Goal: Task Accomplishment & Management: Manage account settings

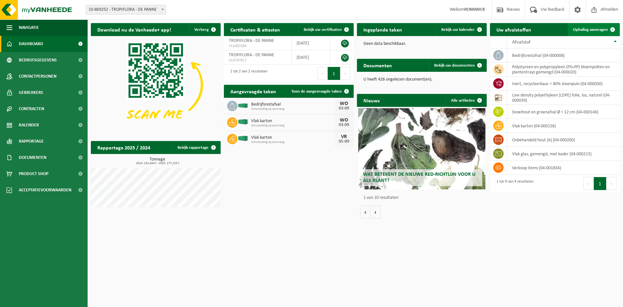
click at [587, 29] on span "Ophaling aanvragen" at bounding box center [590, 30] width 35 height 4
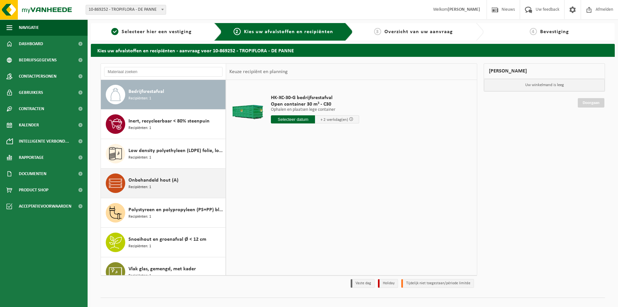
click at [163, 181] on span "Onbehandeld hout (A)" at bounding box center [153, 180] width 50 height 8
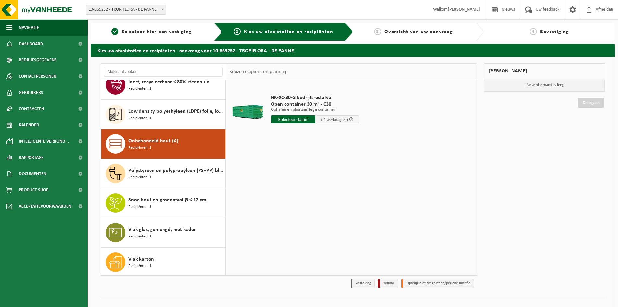
scroll to position [41, 0]
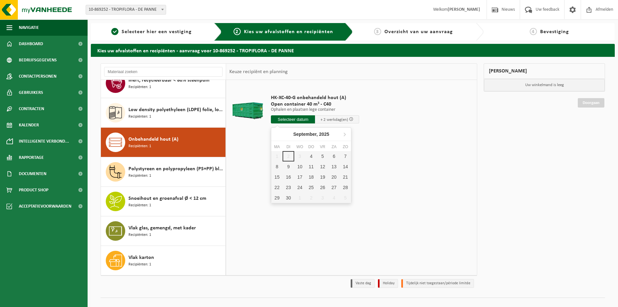
click at [297, 120] on input "text" at bounding box center [293, 119] width 44 height 8
click at [315, 157] on div "4" at bounding box center [311, 156] width 11 height 10
type input "Van [DATE]"
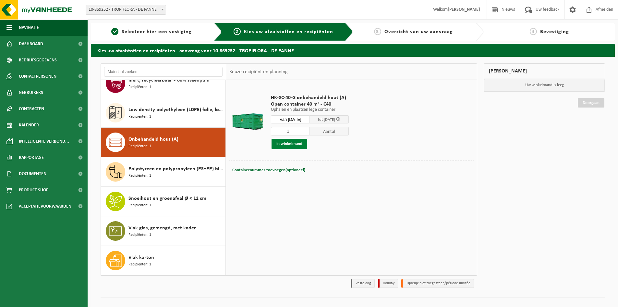
click at [296, 141] on button "In winkelmand" at bounding box center [290, 144] width 36 height 10
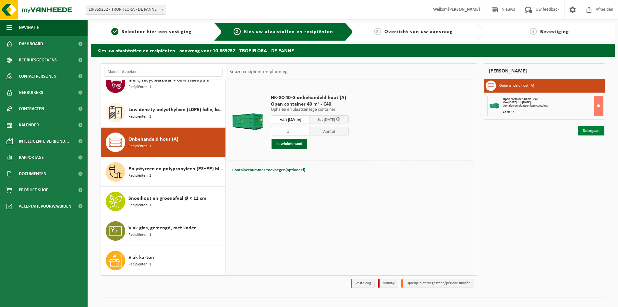
click at [589, 132] on link "Doorgaan" at bounding box center [591, 130] width 27 height 9
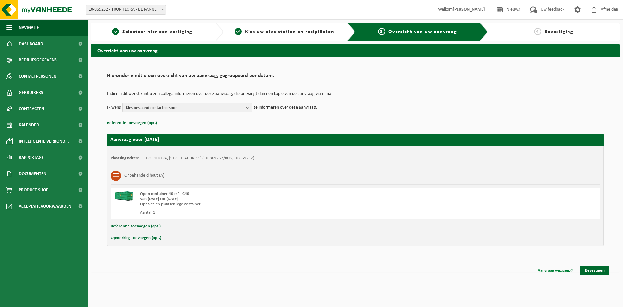
click at [560, 270] on link "Aanvraag wijzigen" at bounding box center [555, 269] width 45 height 9
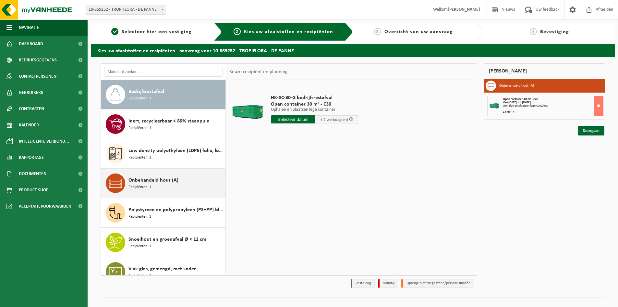
click at [171, 185] on div "Onbehandeld hout (A) Recipiënten: 1" at bounding box center [175, 182] width 95 height 19
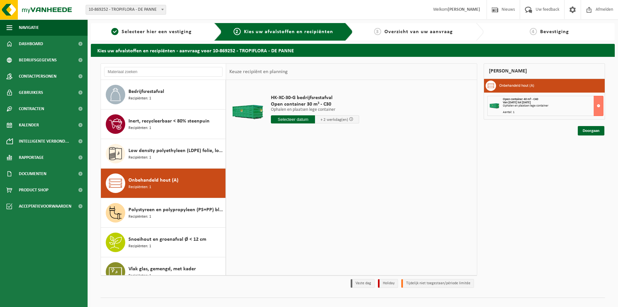
scroll to position [41, 0]
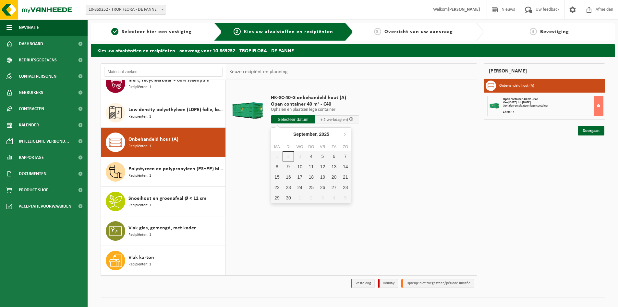
click at [299, 121] on input "text" at bounding box center [293, 119] width 44 height 8
click at [323, 155] on div "5" at bounding box center [322, 156] width 11 height 10
type input "Van 2025-09-05"
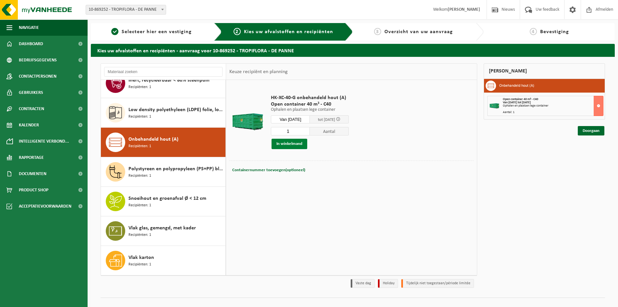
click at [294, 143] on button "In winkelmand" at bounding box center [290, 144] width 36 height 10
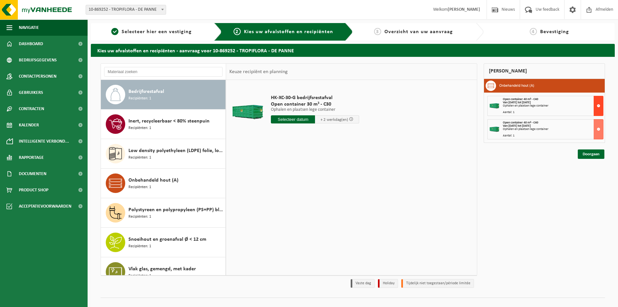
click at [598, 106] on button at bounding box center [599, 106] width 10 height 20
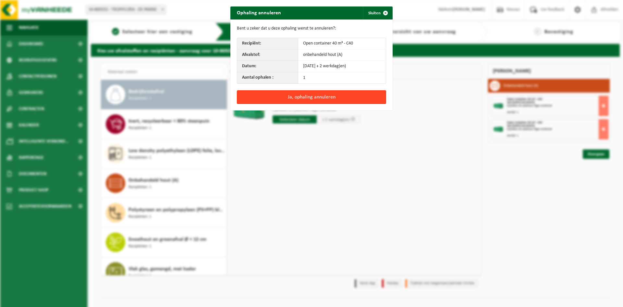
click at [289, 96] on button "Ja, ophaling annuleren" at bounding box center [311, 97] width 149 height 14
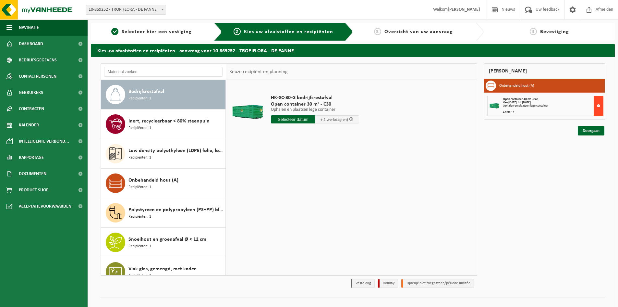
click at [596, 106] on button at bounding box center [599, 106] width 10 height 20
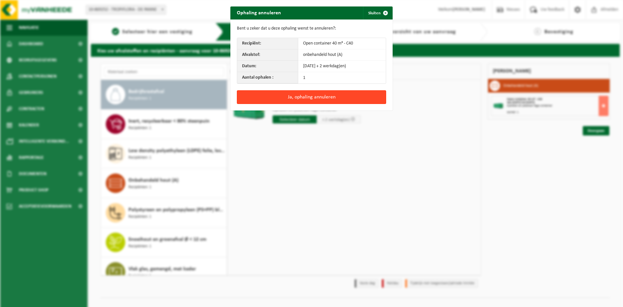
click at [336, 95] on button "Ja, ophaling annuleren" at bounding box center [311, 97] width 149 height 14
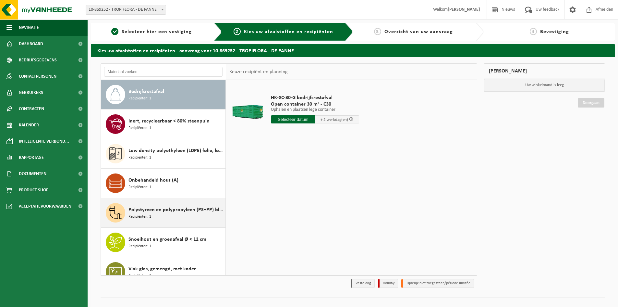
drag, startPoint x: 164, startPoint y: 184, endPoint x: 168, endPoint y: 183, distance: 4.6
click at [164, 184] on span "Onbehandeld hout (A)" at bounding box center [153, 180] width 50 height 8
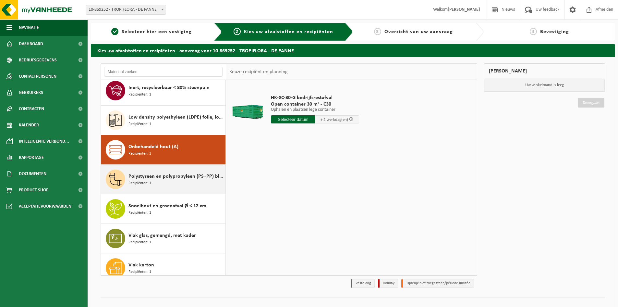
scroll to position [41, 0]
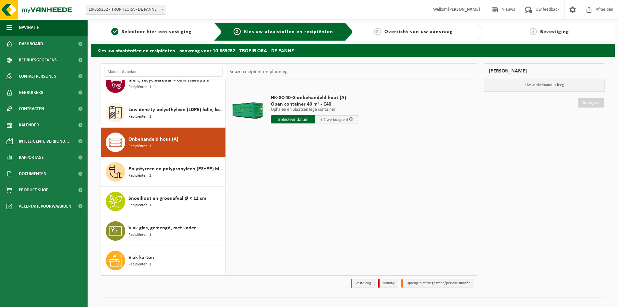
click at [303, 121] on input "text" at bounding box center [293, 119] width 44 height 8
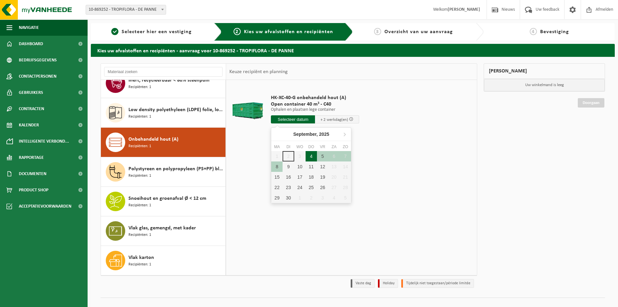
click at [311, 154] on div "4" at bounding box center [311, 156] width 11 height 10
type input "Van 2025-09-04"
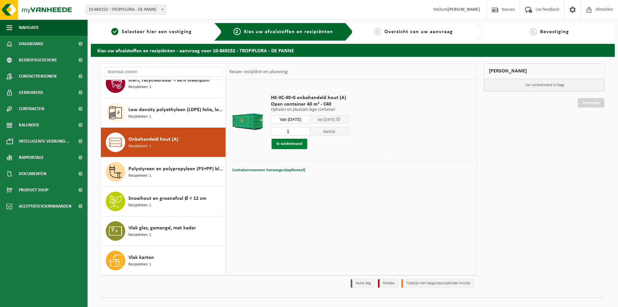
click at [297, 147] on button "In winkelmand" at bounding box center [290, 144] width 36 height 10
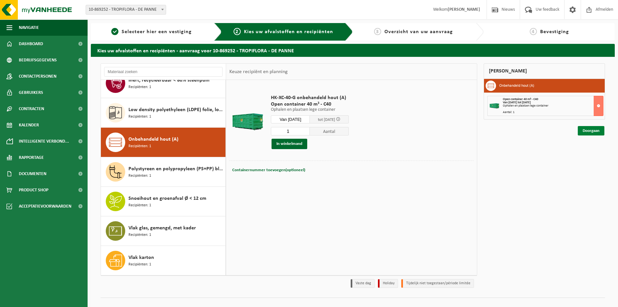
click at [591, 131] on link "Doorgaan" at bounding box center [591, 130] width 27 height 9
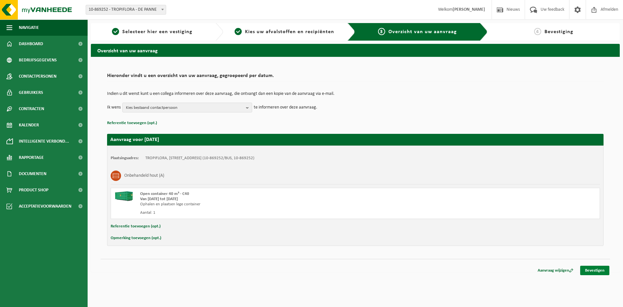
click at [597, 270] on link "Bevestigen" at bounding box center [594, 269] width 29 height 9
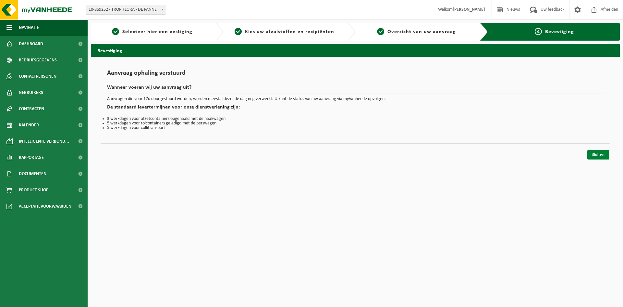
click at [604, 155] on link "Sluiten" at bounding box center [598, 154] width 22 height 9
